Goal: Information Seeking & Learning: Learn about a topic

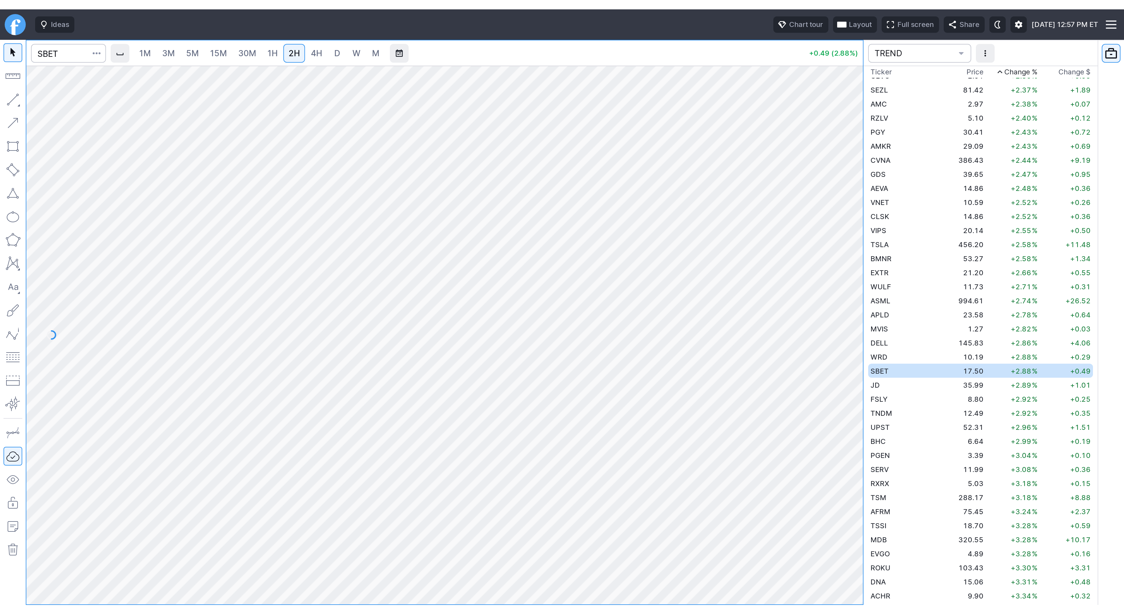
scroll to position [1553, 0]
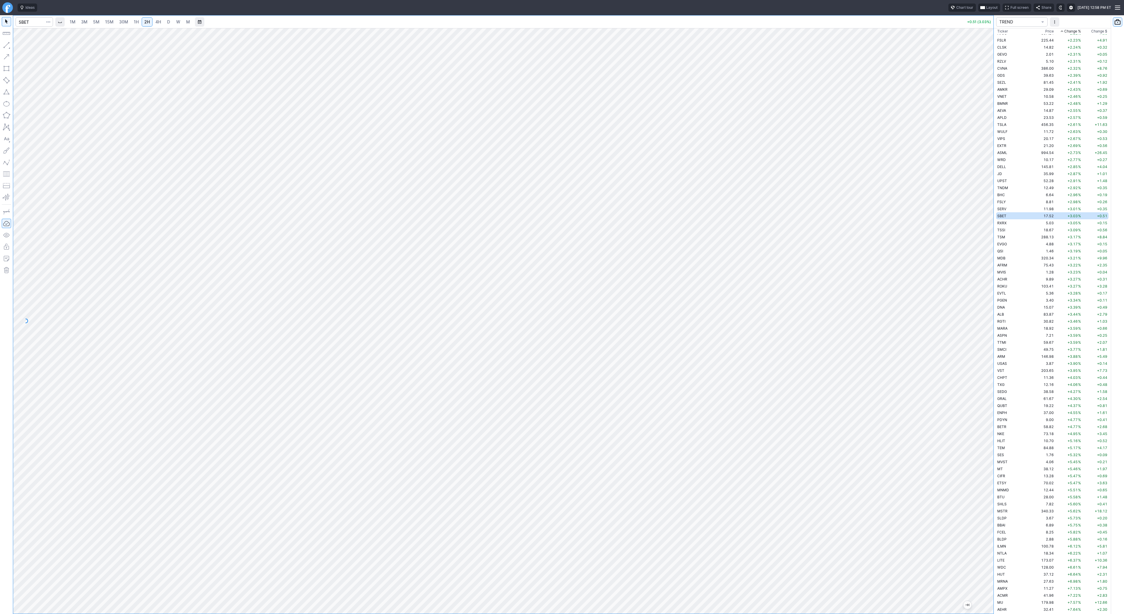
click at [92, 25] on link "5M" at bounding box center [96, 21] width 12 height 9
click at [134, 20] on span "1H" at bounding box center [136, 21] width 5 height 5
click at [562, 148] on td "DELL" at bounding box center [1014, 145] width 37 height 7
click at [562, 160] on td "FSLY" at bounding box center [1014, 159] width 37 height 7
click at [562, 145] on td "DELL" at bounding box center [1014, 145] width 37 height 7
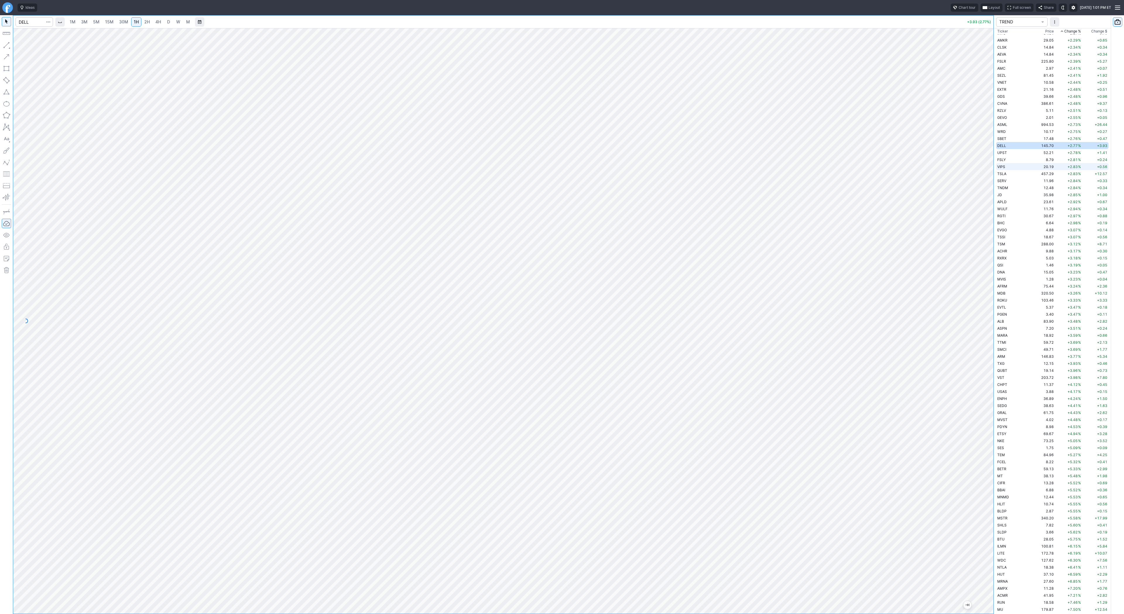
click at [562, 167] on td "VIPS" at bounding box center [1014, 166] width 37 height 7
click at [562, 147] on td "SBET" at bounding box center [1014, 145] width 37 height 7
click at [91, 22] on link "5M" at bounding box center [96, 21] width 12 height 9
click at [168, 23] on span "D" at bounding box center [168, 21] width 3 height 5
click at [157, 22] on span "4H" at bounding box center [158, 21] width 6 height 5
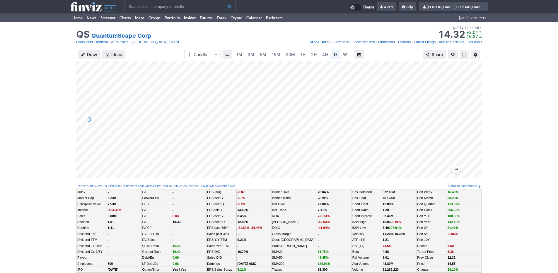
scroll to position [0, 6]
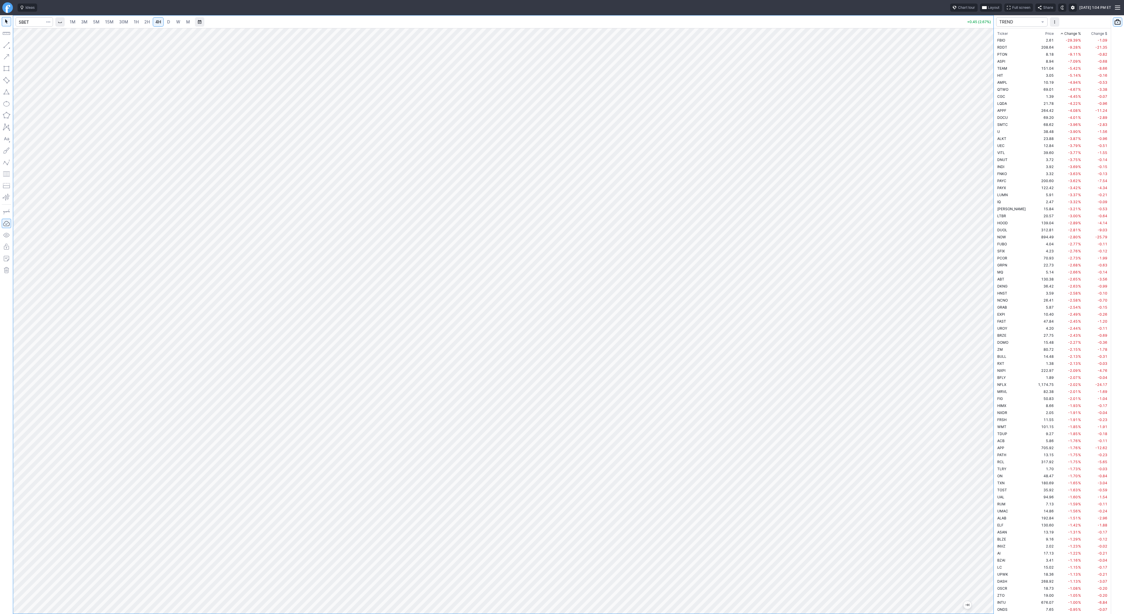
scroll to position [1553, 0]
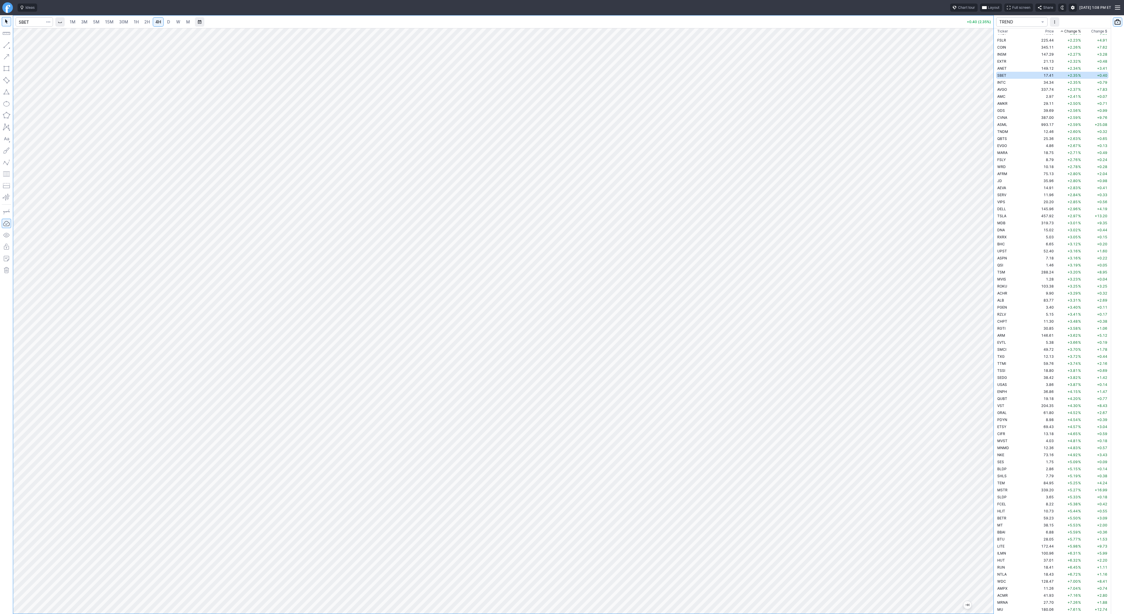
click at [91, 22] on link "5M" at bounding box center [96, 21] width 12 height 9
click at [132, 25] on link "1H" at bounding box center [136, 21] width 10 height 9
click at [167, 22] on span "D" at bounding box center [168, 21] width 3 height 5
click at [0, 173] on html "Ideas Chart tour Layout Full screen Share Wed OCT 01 2025 1:08 PM ET 1M 3M 5M 1…" at bounding box center [562, 307] width 1124 height 614
click at [98, 20] on span "5M" at bounding box center [96, 21] width 6 height 5
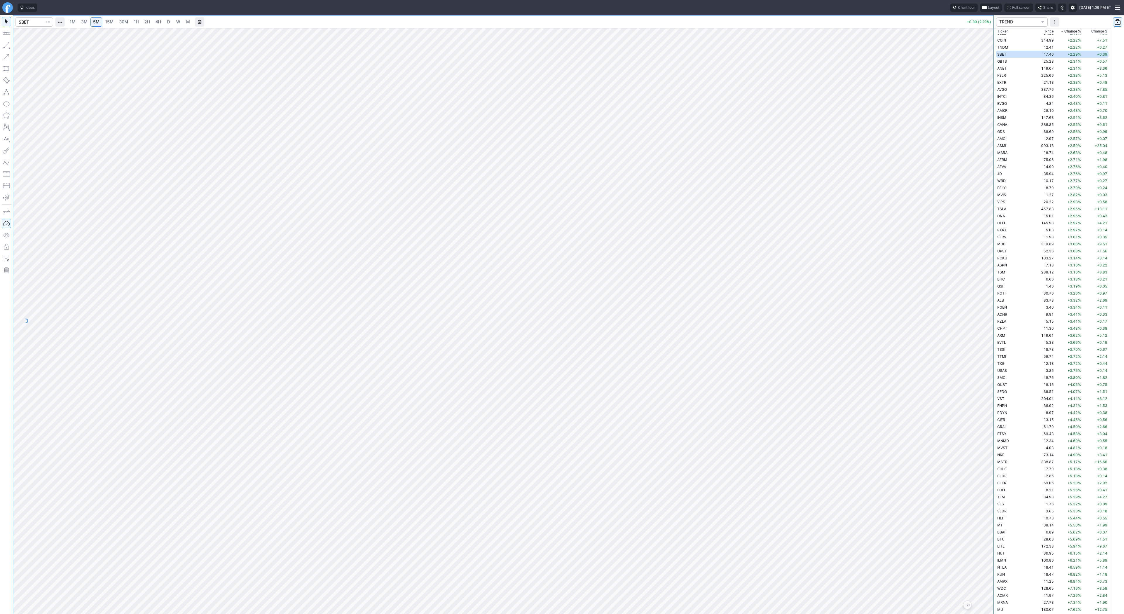
click at [134, 24] on span "1H" at bounding box center [136, 21] width 5 height 5
click at [23, 20] on input "Search" at bounding box center [34, 21] width 37 height 9
type input "bmnr"
click at [84, 24] on span "3M" at bounding box center [84, 21] width 6 height 5
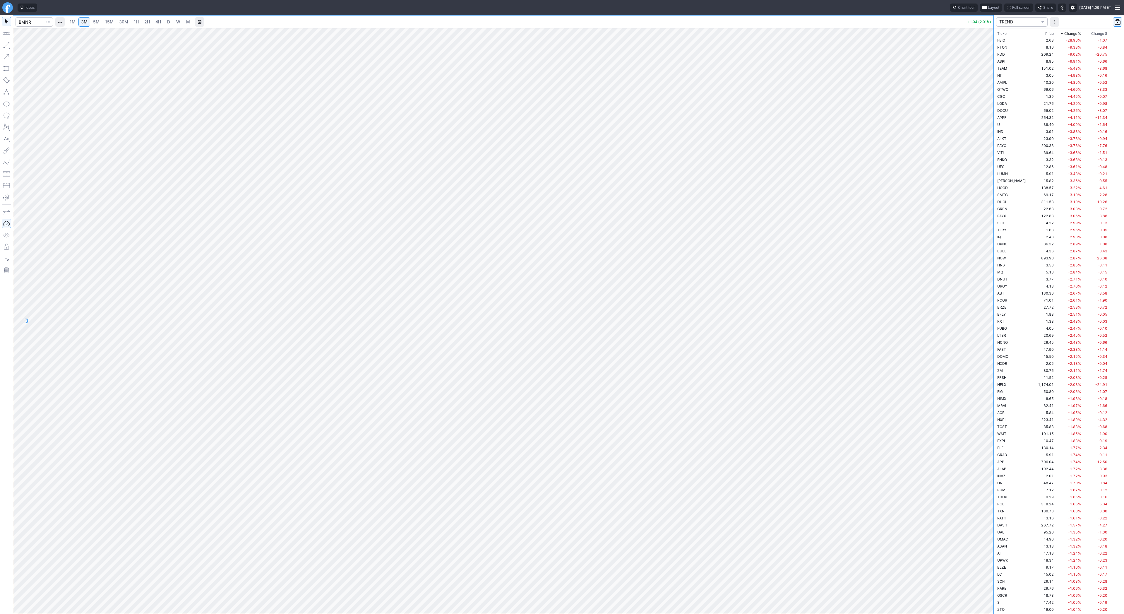
scroll to position [1195, 0]
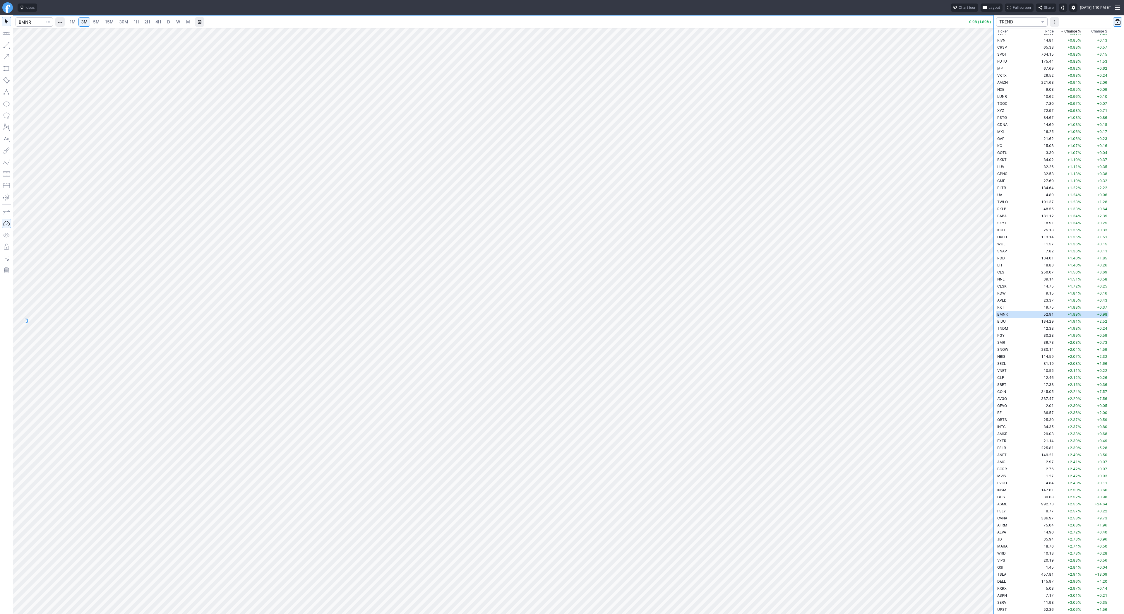
click at [139, 21] on link "1H" at bounding box center [136, 21] width 10 height 9
click at [111, 21] on span "15M" at bounding box center [109, 21] width 8 height 5
click at [29, 48] on span "Line" at bounding box center [34, 47] width 24 height 6
click at [23, 47] on span "Line" at bounding box center [34, 47] width 24 height 6
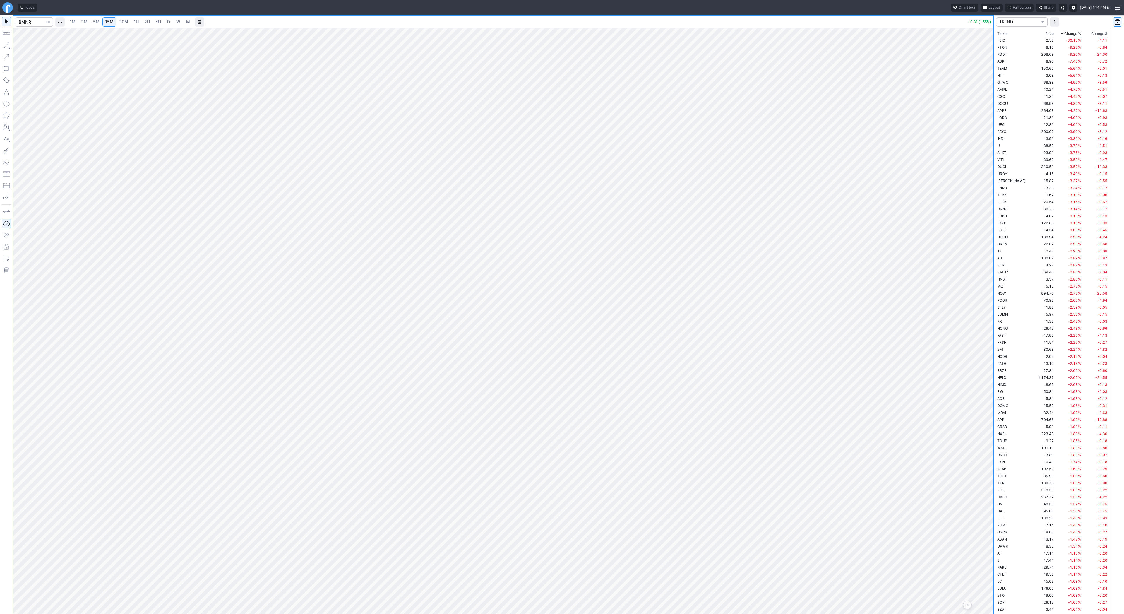
scroll to position [1202, 0]
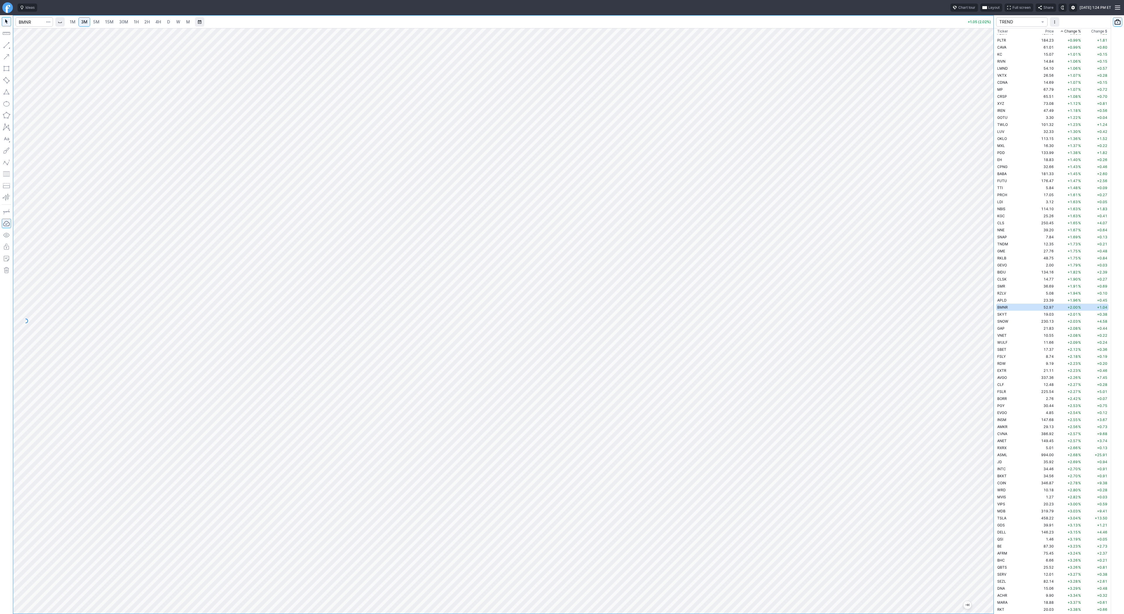
click at [167, 21] on span "D" at bounding box center [168, 21] width 3 height 5
click at [145, 23] on span "2H" at bounding box center [147, 21] width 6 height 5
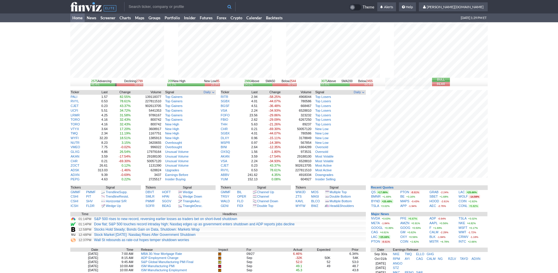
click at [192, 6] on input "text" at bounding box center [179, 6] width 111 height 9
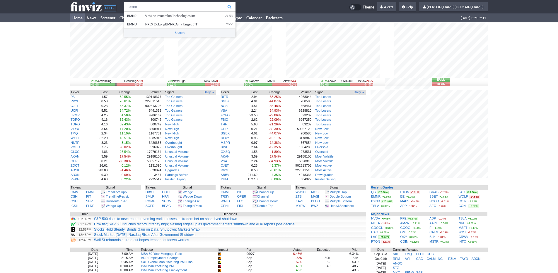
type input "bmnr"
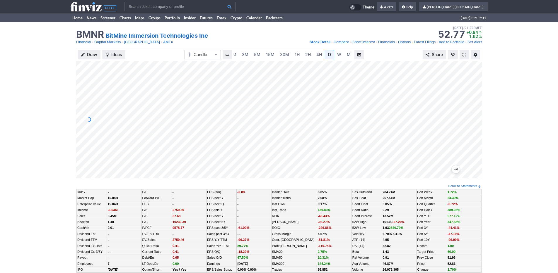
click at [34, 100] on div "Draw Ideas Candle 1M 3M 5M 15M 30M 1H 2H 4H D W M Share" at bounding box center [279, 115] width 558 height 135
click at [48, 112] on div "Draw Ideas Candle 1M 3M 5M 15M 30M 1H 2H 4H D W M Share" at bounding box center [279, 115] width 558 height 135
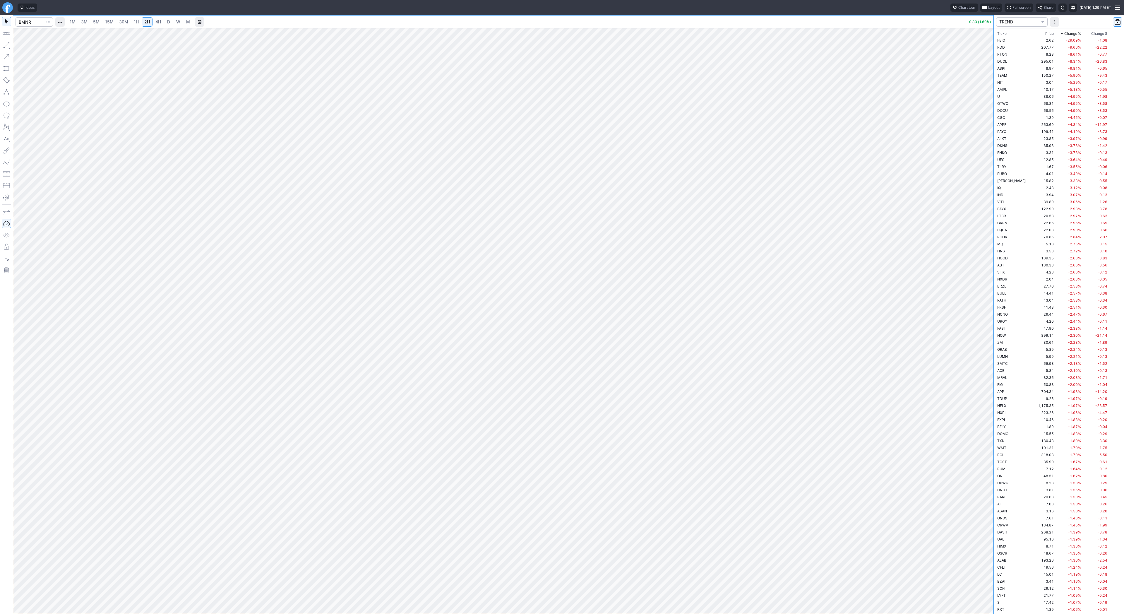
scroll to position [1202, 0]
